Goal: Task Accomplishment & Management: Complete application form

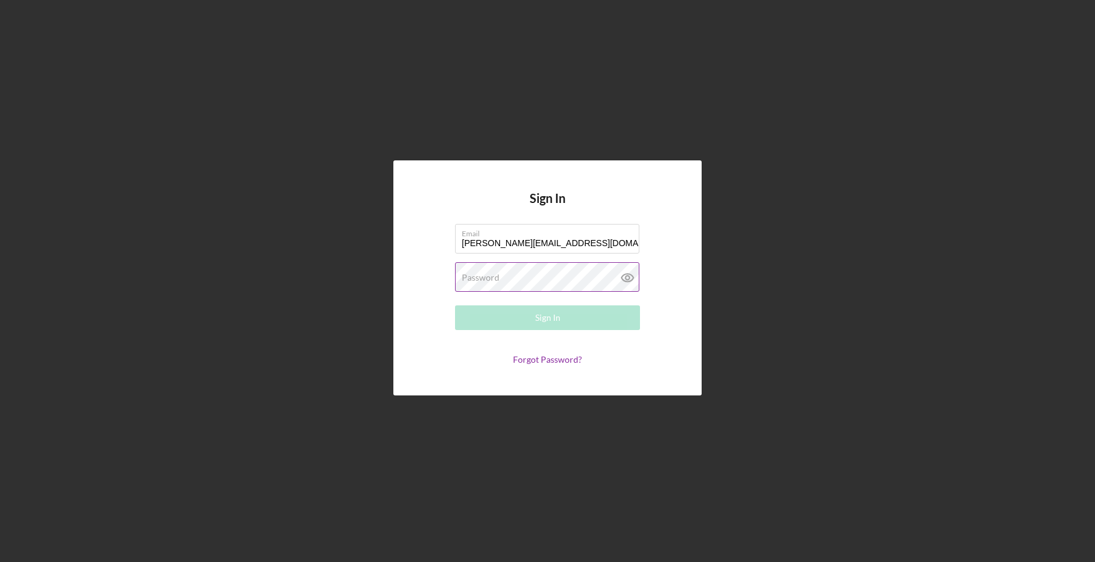
type input "kathy@nwaccessfund.org"
click at [477, 276] on label "Password" at bounding box center [481, 278] width 38 height 10
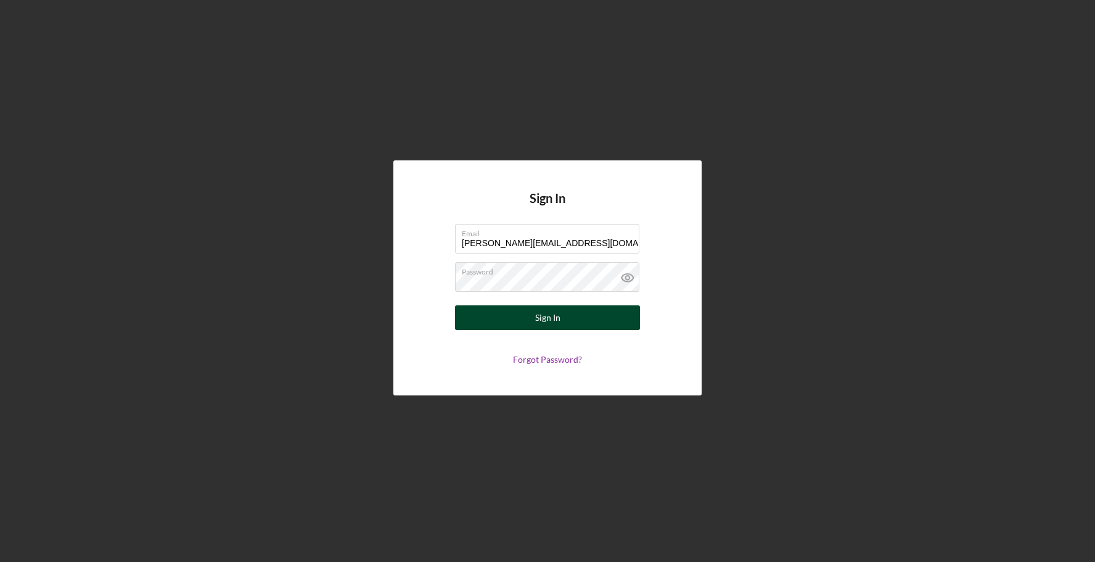
click at [481, 316] on button "Sign In" at bounding box center [547, 317] width 185 height 25
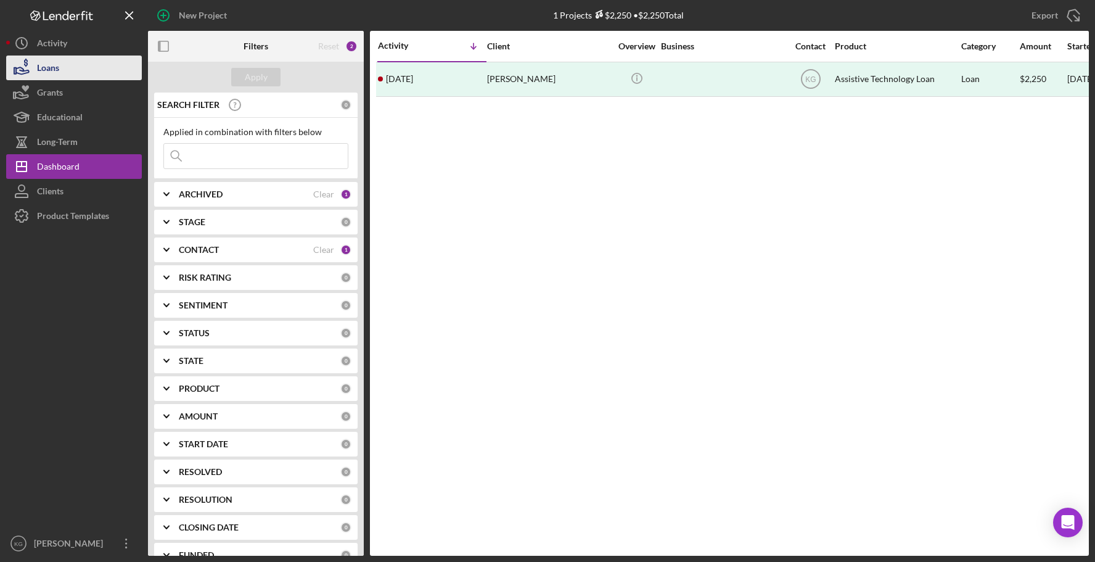
click at [61, 71] on button "Loans" at bounding box center [74, 67] width 136 height 25
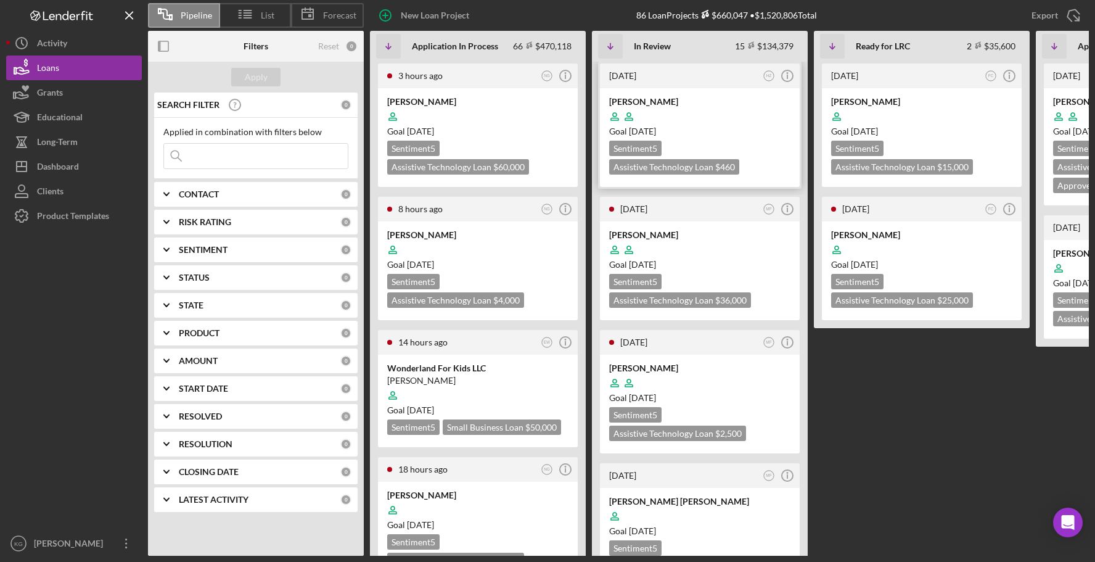
click at [752, 123] on div at bounding box center [699, 116] width 181 height 23
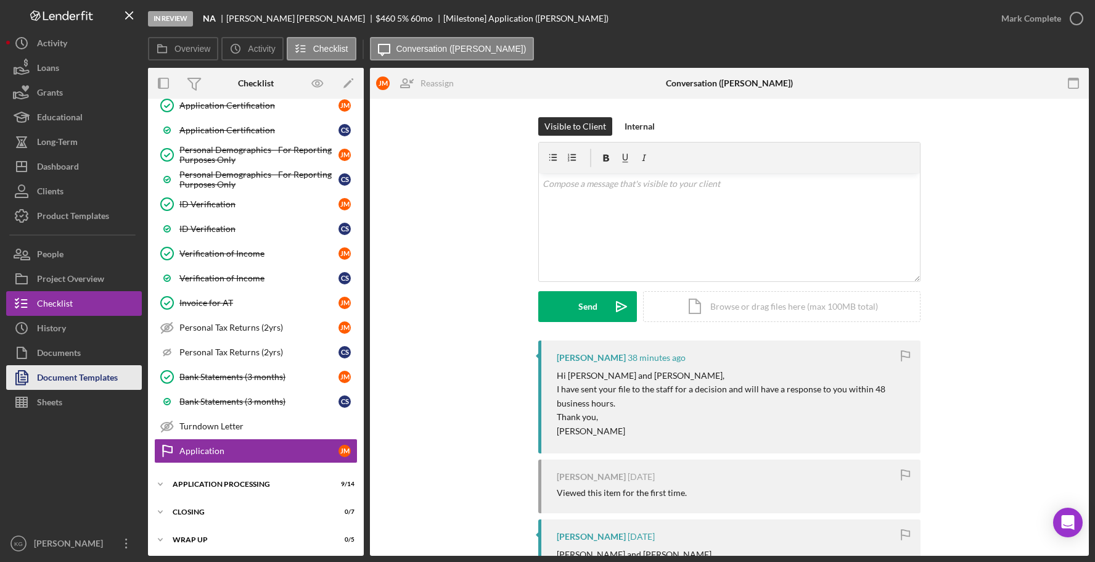
scroll to position [585, 0]
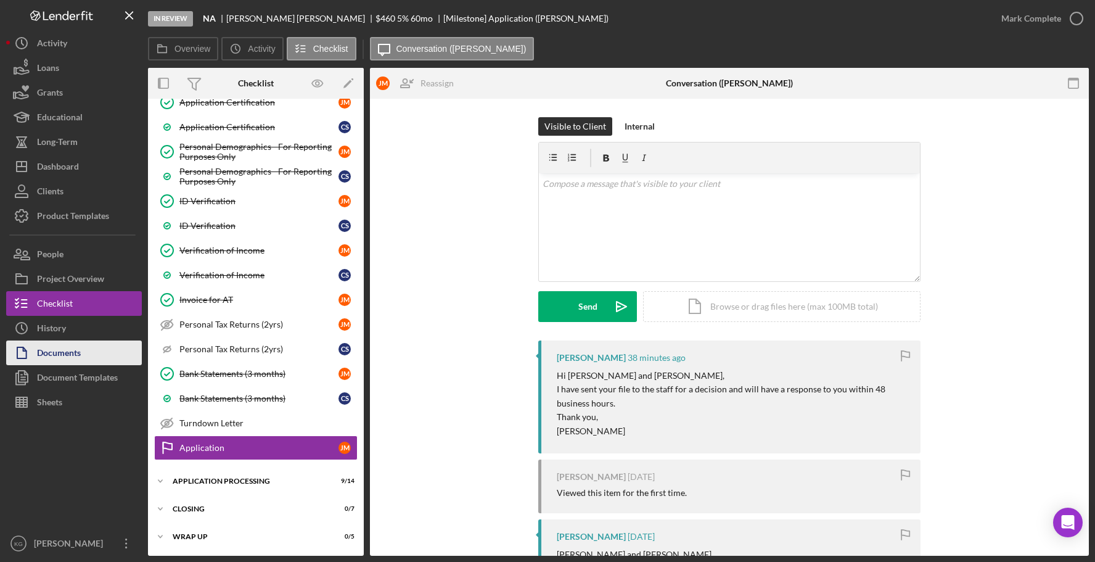
click at [51, 351] on div "Documents" at bounding box center [59, 354] width 44 height 28
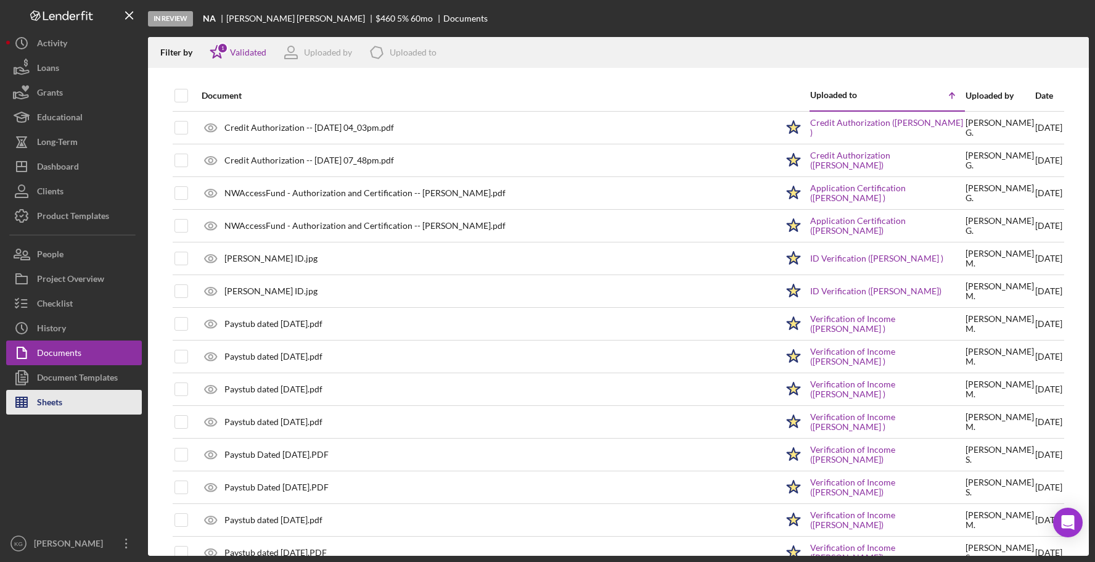
click at [49, 403] on div "Sheets" at bounding box center [49, 404] width 25 height 28
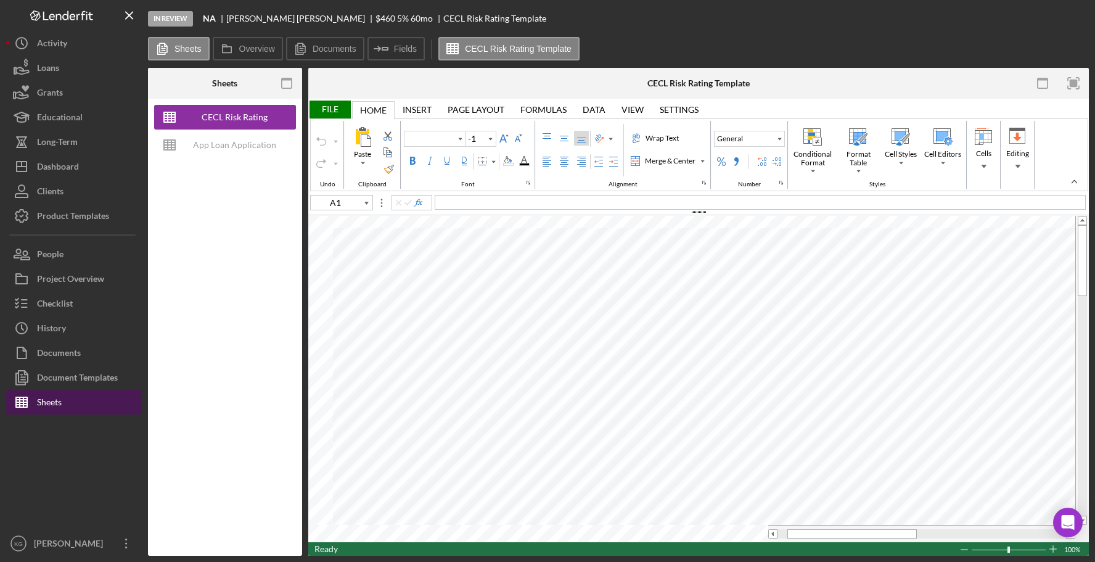
type input "Aptos Narrow"
type input "12"
type input "M23"
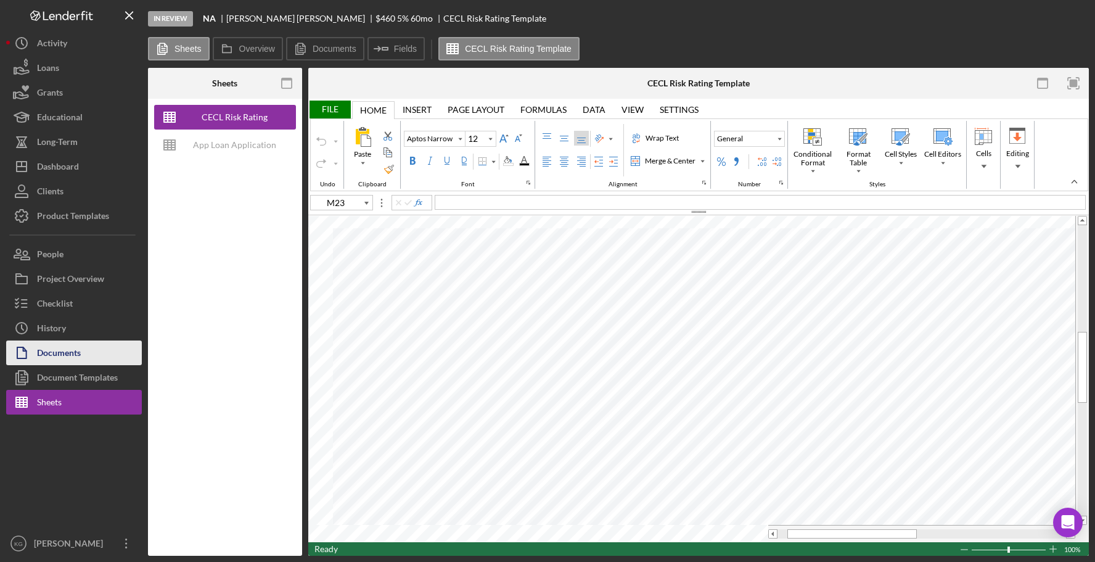
click at [65, 353] on div "Documents" at bounding box center [59, 354] width 44 height 28
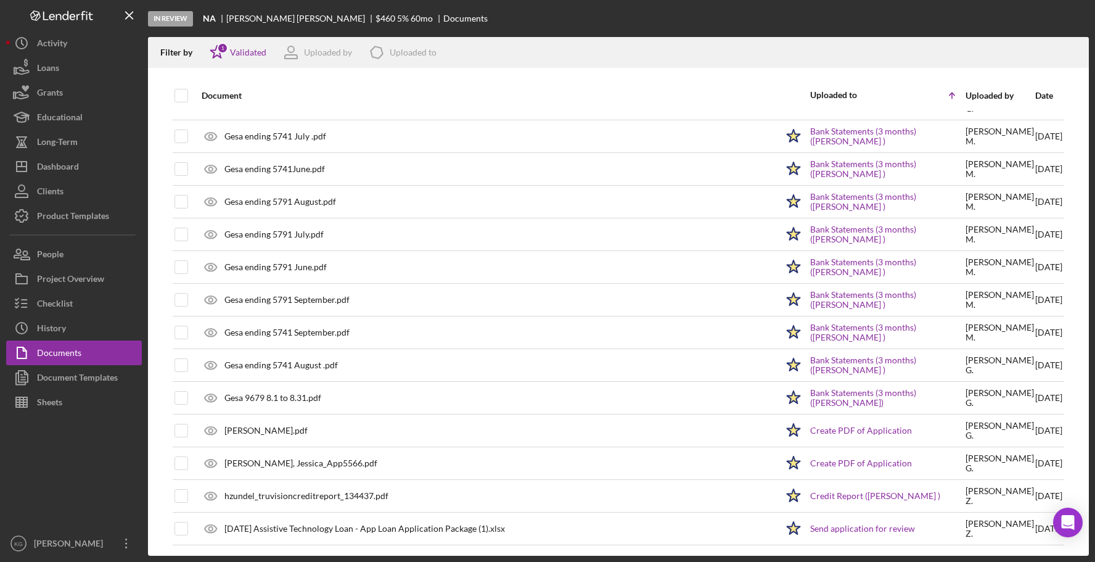
scroll to position [778, 0]
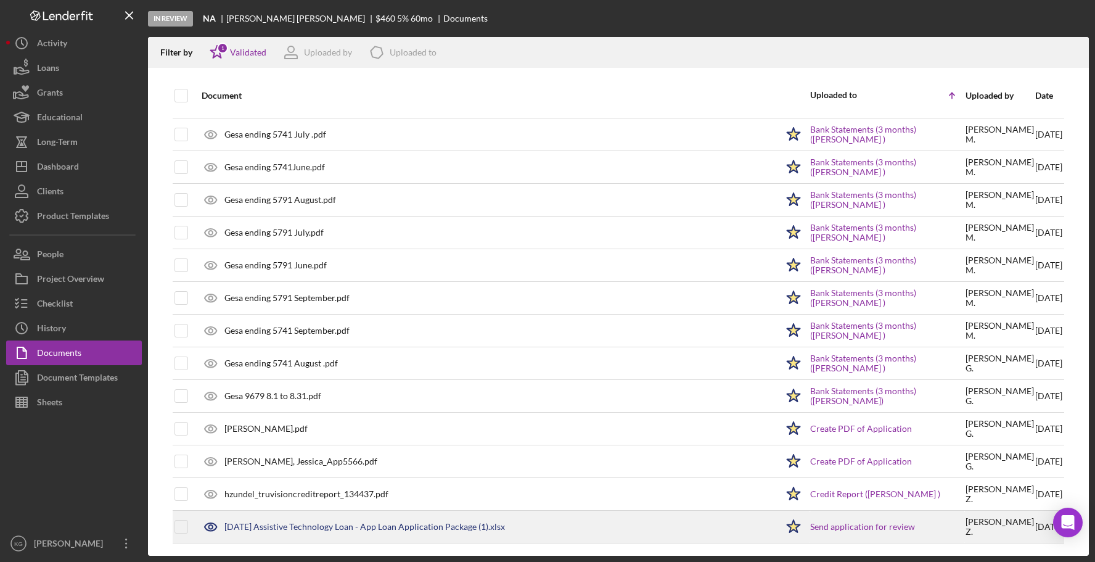
click at [327, 524] on div "2025-10-06 Assistive Technology Loan - App Loan Application Package (1).xlsx" at bounding box center [364, 527] width 281 height 10
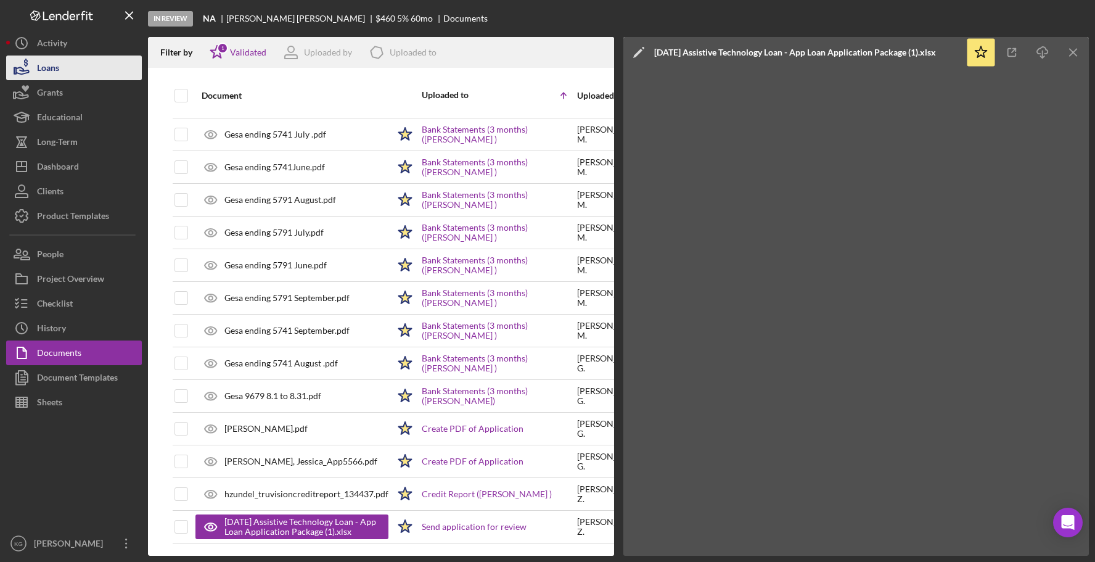
click at [46, 68] on div "Loans" at bounding box center [48, 69] width 22 height 28
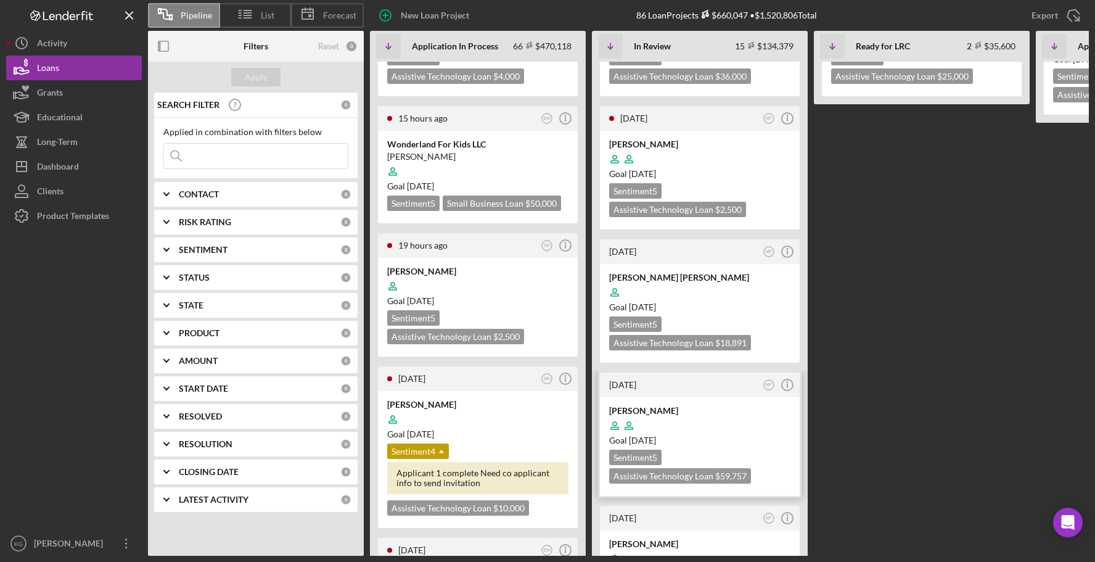
scroll to position [247, 0]
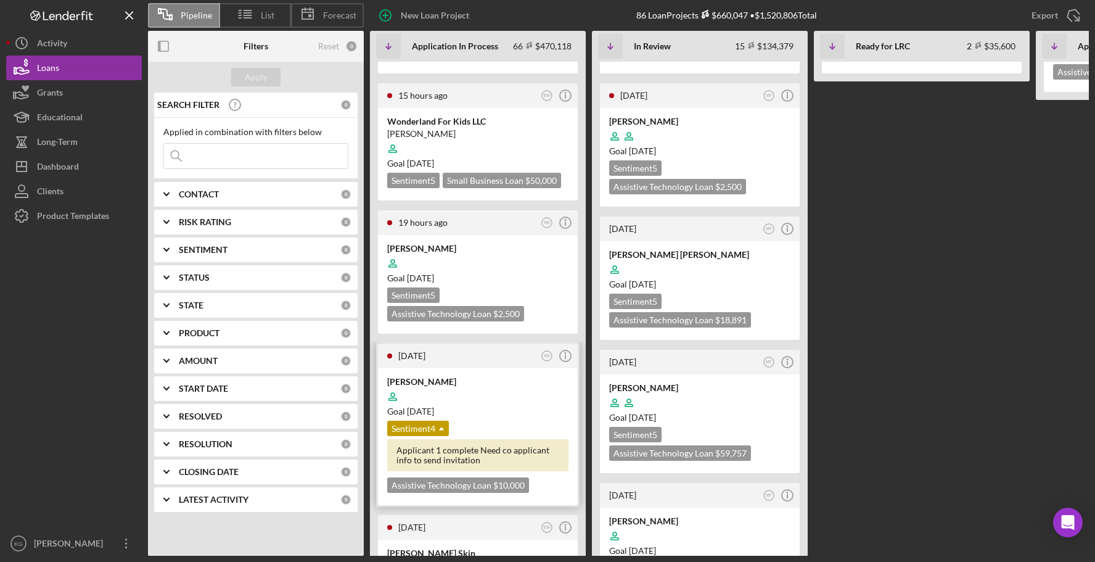
click at [541, 388] on div at bounding box center [477, 396] width 181 height 23
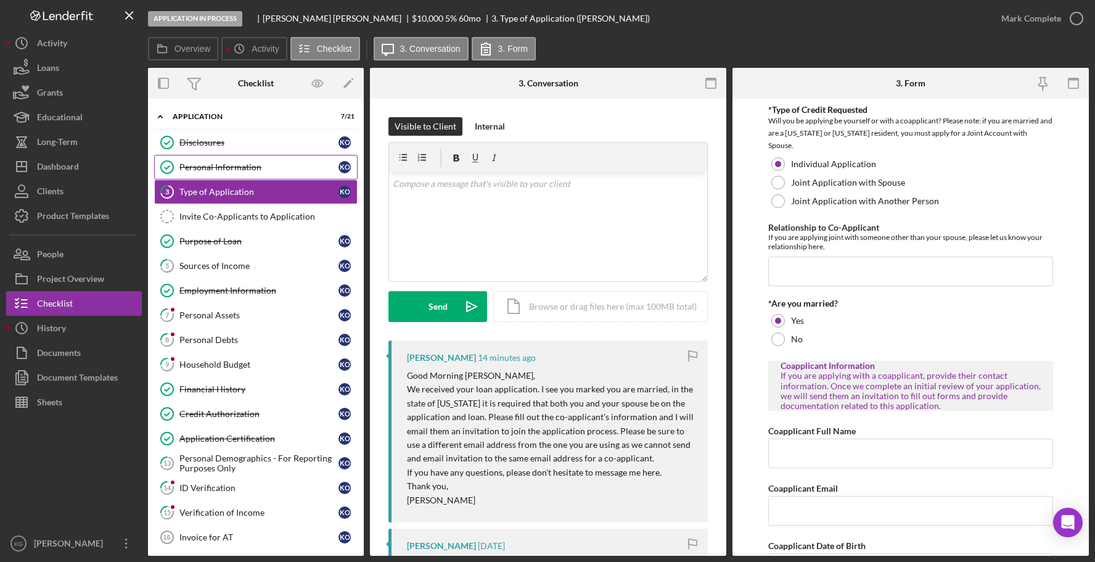
click at [221, 165] on div "Personal Information" at bounding box center [258, 167] width 159 height 10
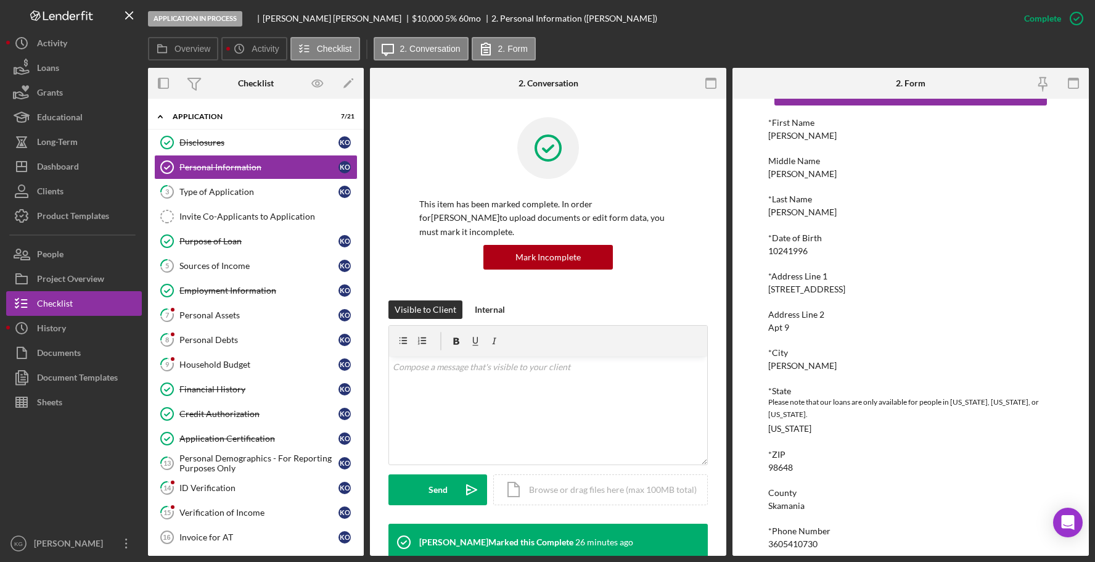
scroll to position [92, 0]
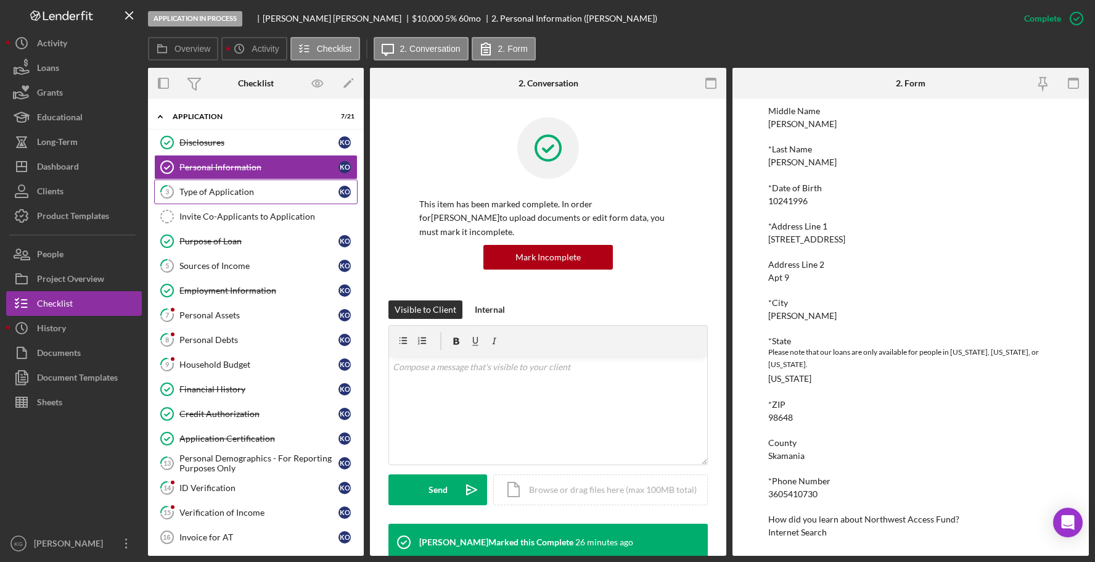
click at [236, 191] on div "Type of Application" at bounding box center [258, 192] width 159 height 10
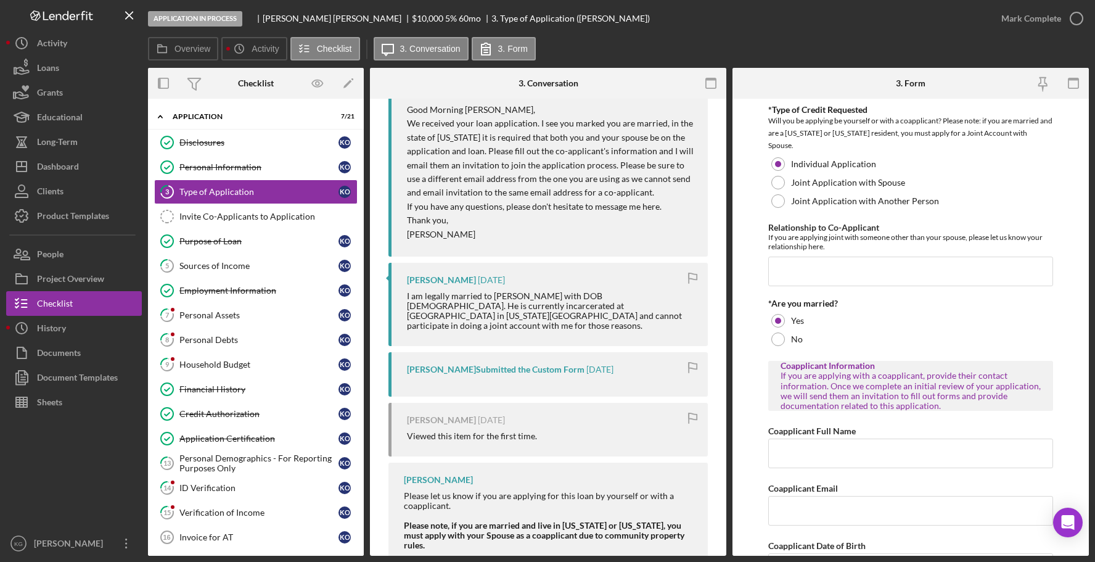
scroll to position [281, 0]
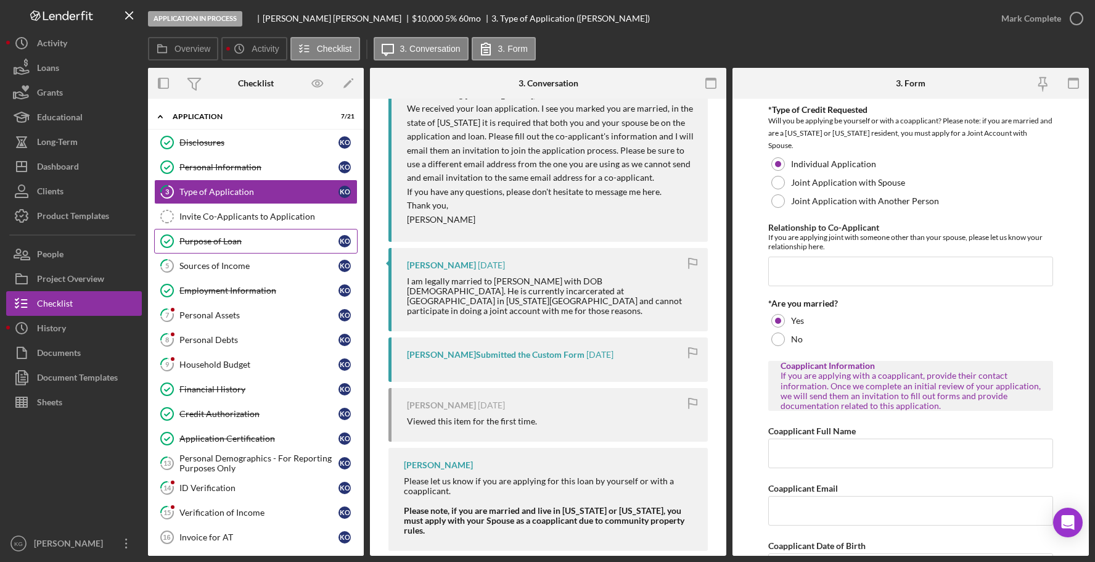
click at [230, 240] on div "Purpose of Loan" at bounding box center [258, 241] width 159 height 10
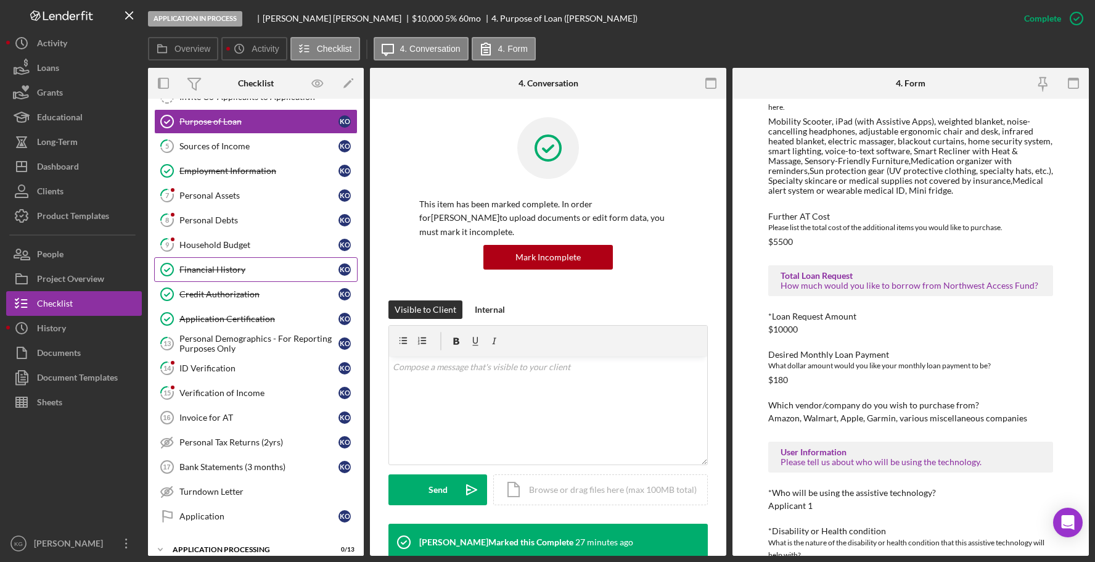
scroll to position [123, 0]
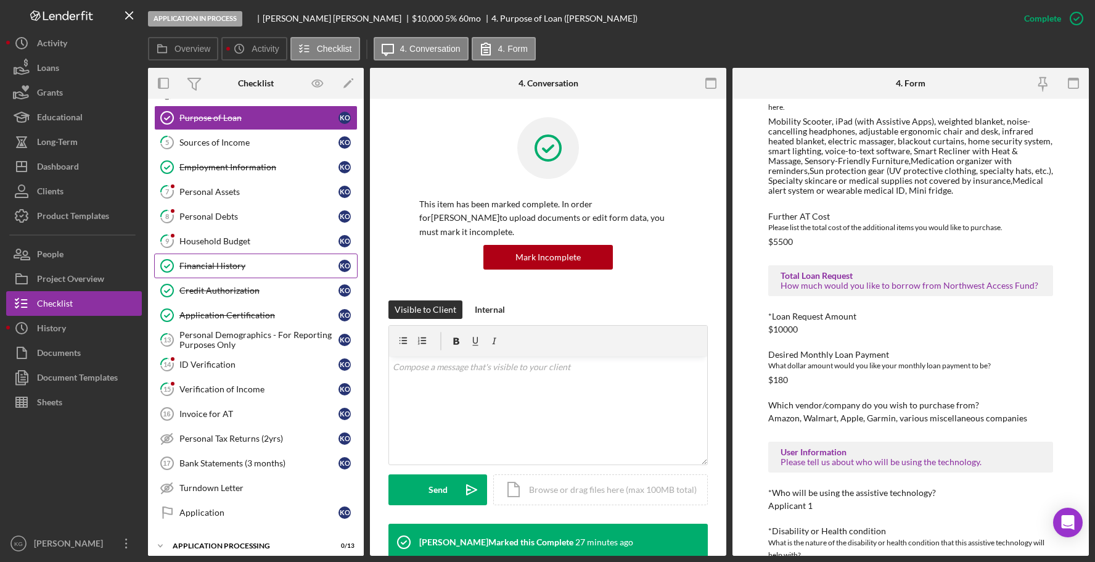
click at [196, 266] on div "Financial History" at bounding box center [258, 266] width 159 height 10
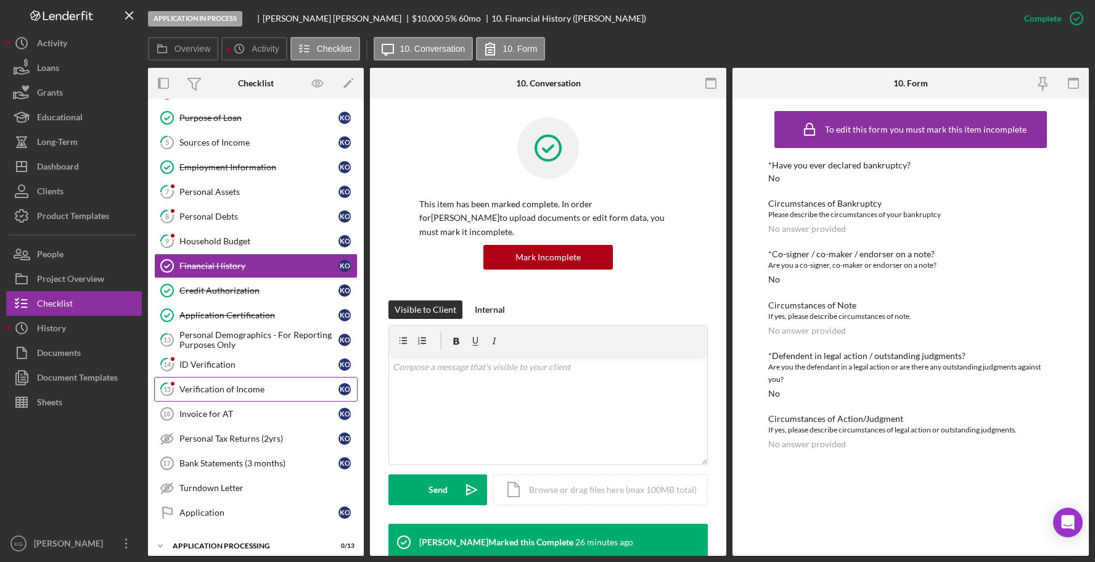
click at [239, 387] on div "Verification of Income" at bounding box center [258, 389] width 159 height 10
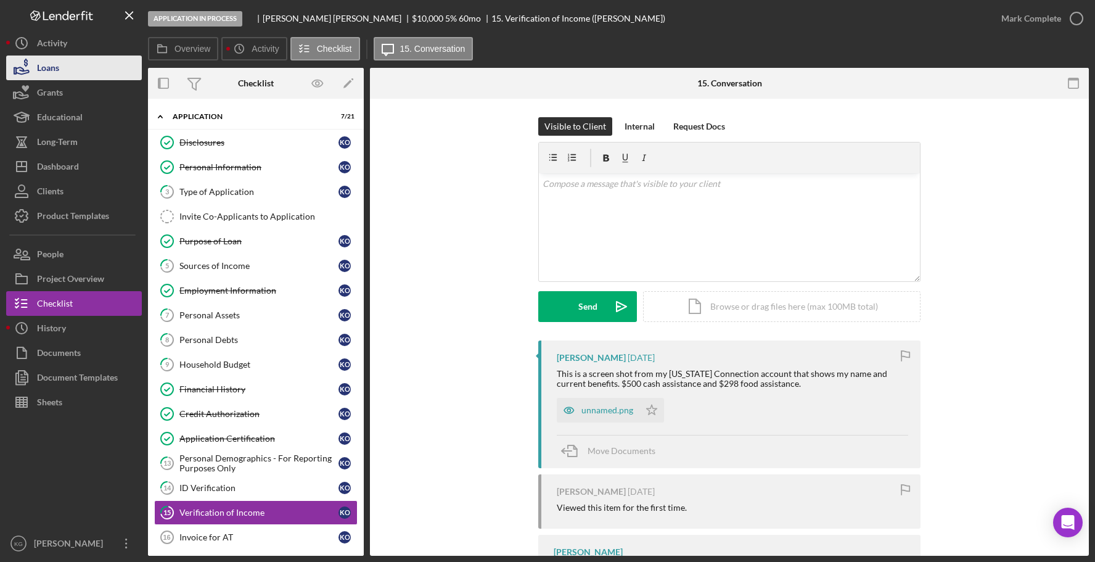
click at [53, 70] on div "Loans" at bounding box center [48, 69] width 22 height 28
